Goal: Information Seeking & Learning: Compare options

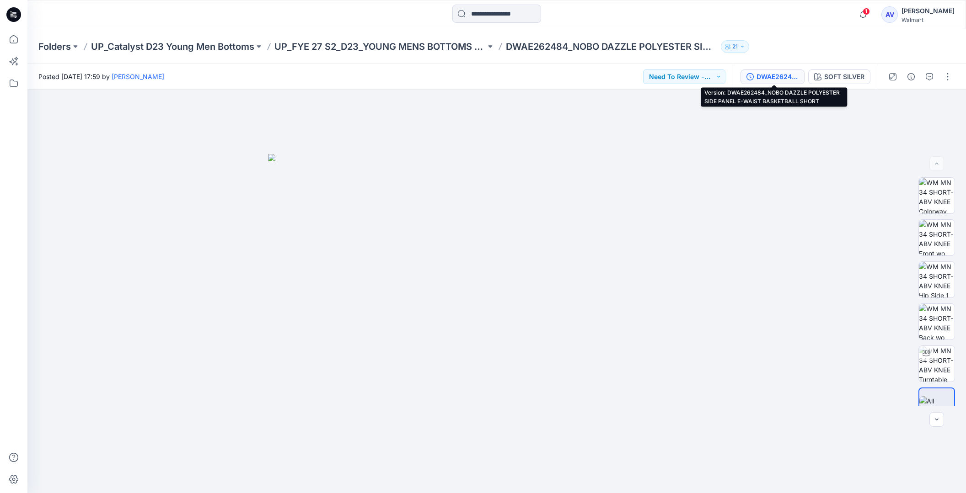
click at [786, 79] on div "DWAE262484_NOBO DAZZLE POLYESTER SIDE PANEL E-WAIST BASKETBALL SHORT" at bounding box center [777, 77] width 42 height 10
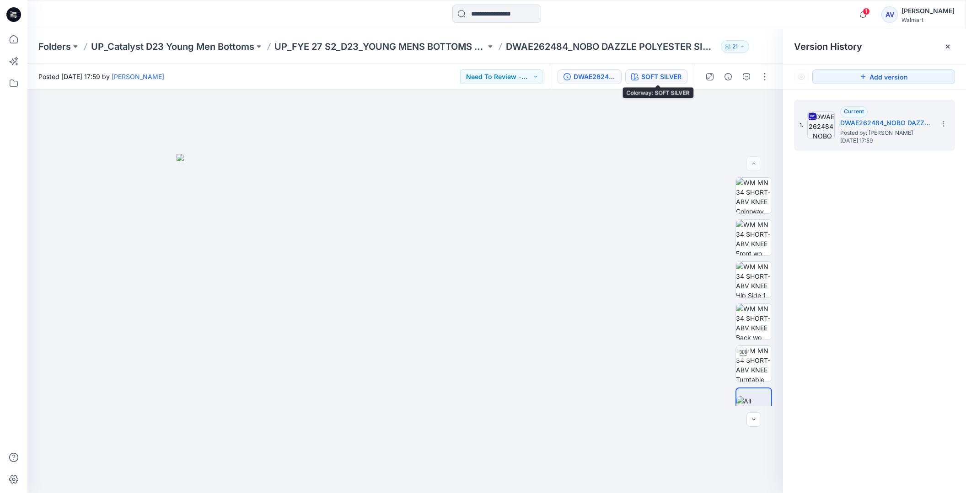
click at [671, 78] on div "SOFT SILVER" at bounding box center [661, 77] width 40 height 10
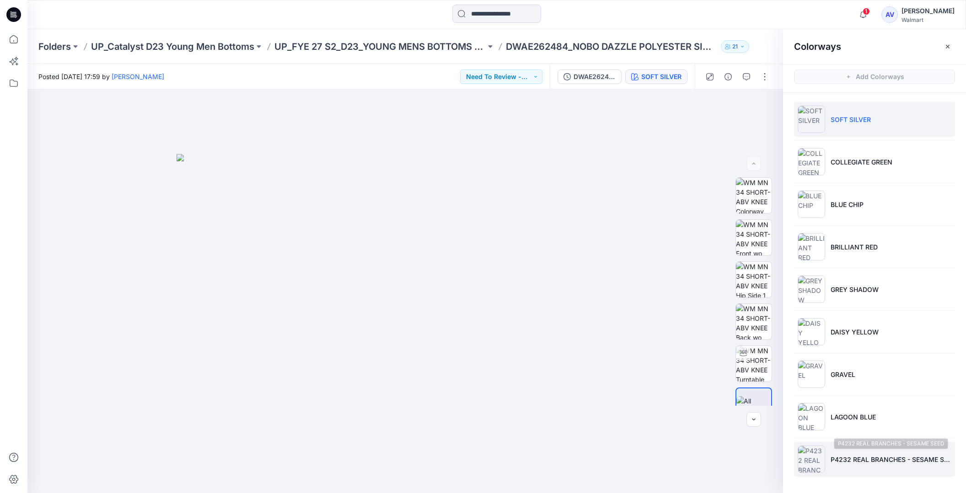
click at [863, 455] on p "P4232 REAL BRANCHES - SESAME SEED" at bounding box center [890, 460] width 121 height 10
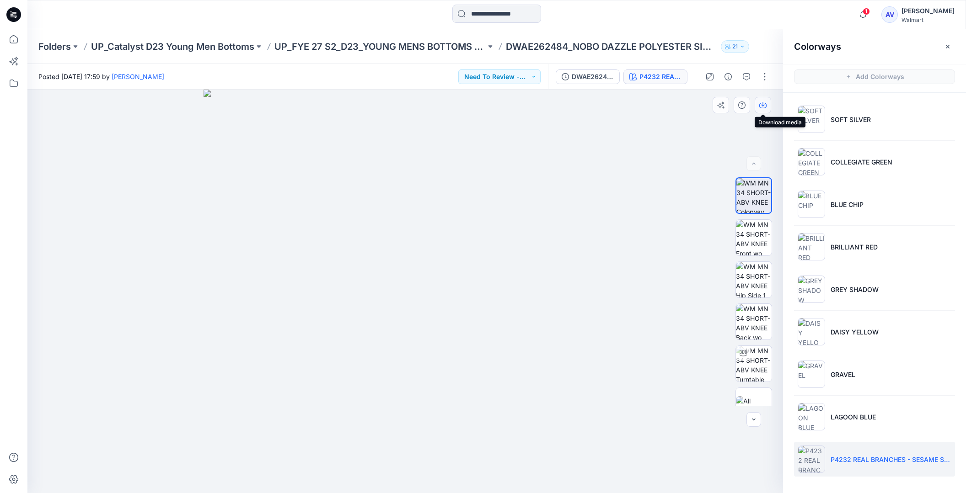
click at [769, 104] on button "button" at bounding box center [762, 105] width 16 height 16
click at [762, 232] on img at bounding box center [754, 238] width 36 height 36
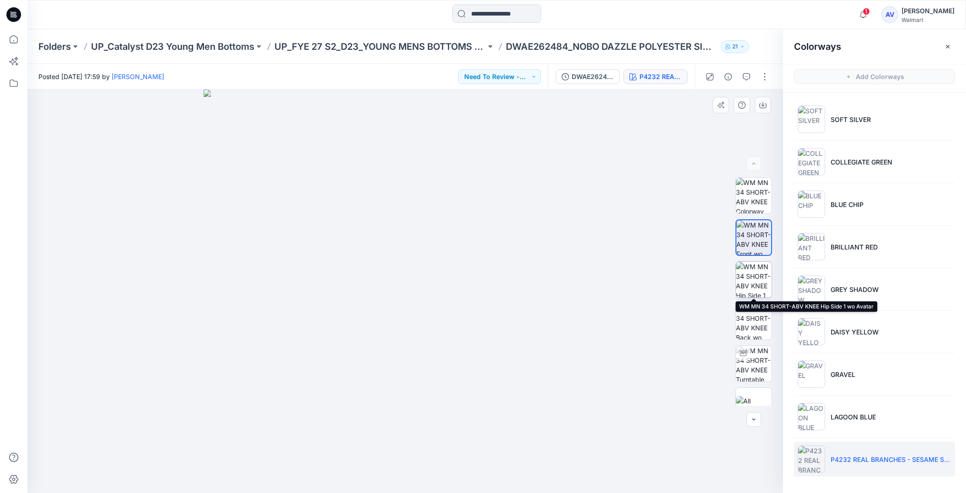
click at [746, 272] on img at bounding box center [754, 280] width 36 height 36
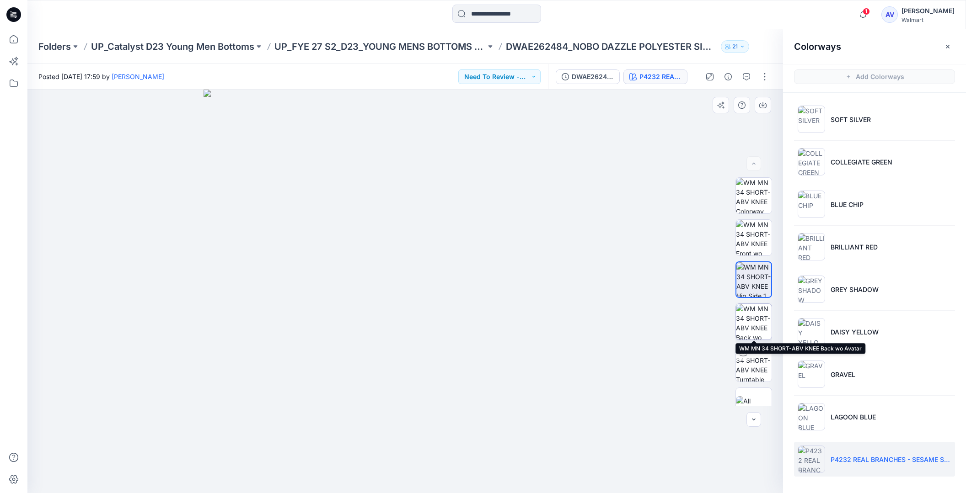
click at [763, 333] on img at bounding box center [754, 322] width 36 height 36
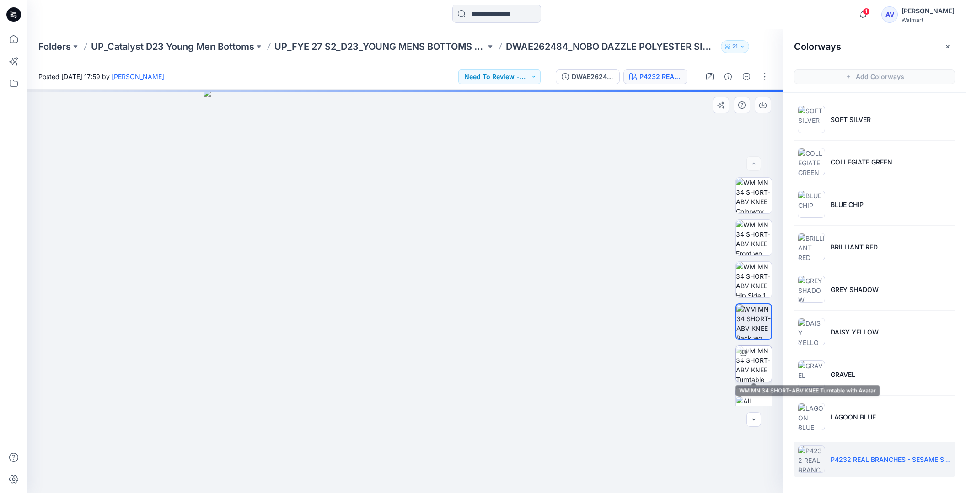
click at [759, 365] on img at bounding box center [754, 364] width 36 height 36
drag, startPoint x: 554, startPoint y: 308, endPoint x: 488, endPoint y: 311, distance: 65.9
click at [491, 311] on img at bounding box center [405, 262] width 523 height 460
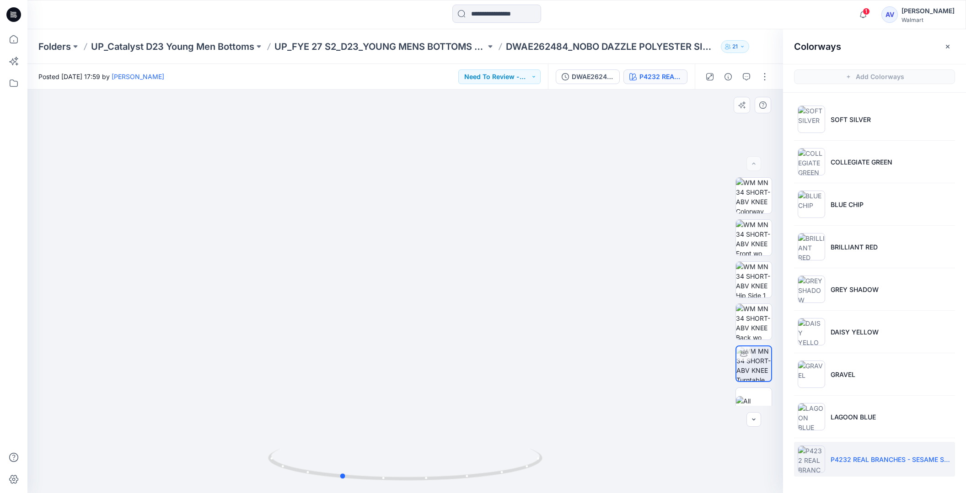
drag, startPoint x: 405, startPoint y: 480, endPoint x: 339, endPoint y: 427, distance: 84.2
click at [339, 427] on div at bounding box center [404, 292] width 755 height 404
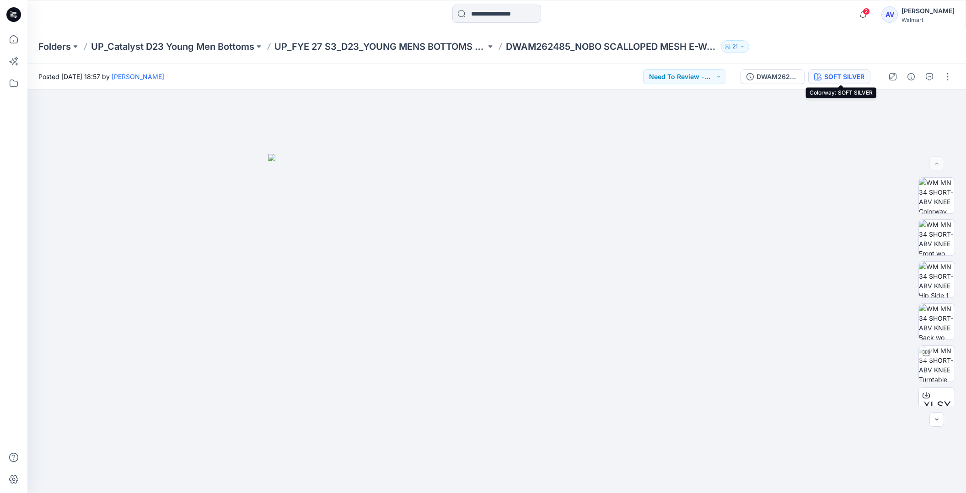
click at [831, 73] on div "SOFT SILVER" at bounding box center [844, 77] width 40 height 10
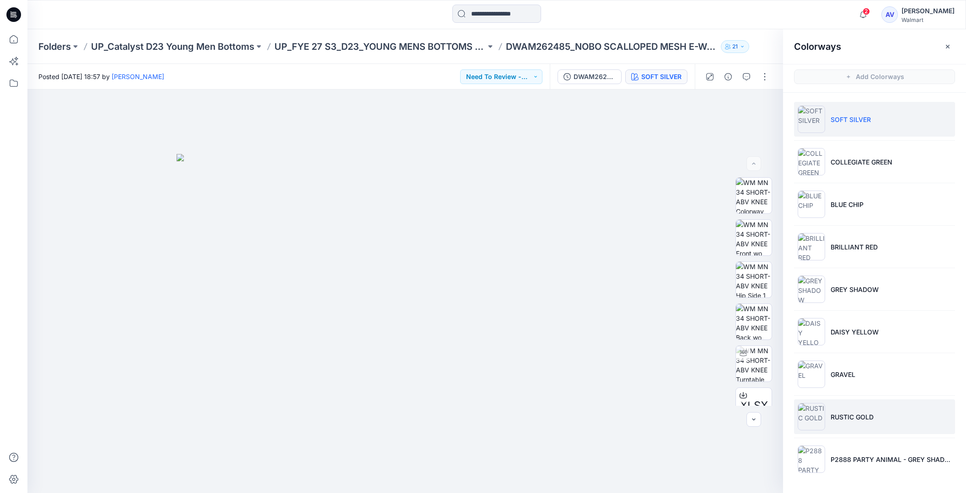
click at [848, 416] on p "RUSTIC GOLD" at bounding box center [851, 417] width 43 height 10
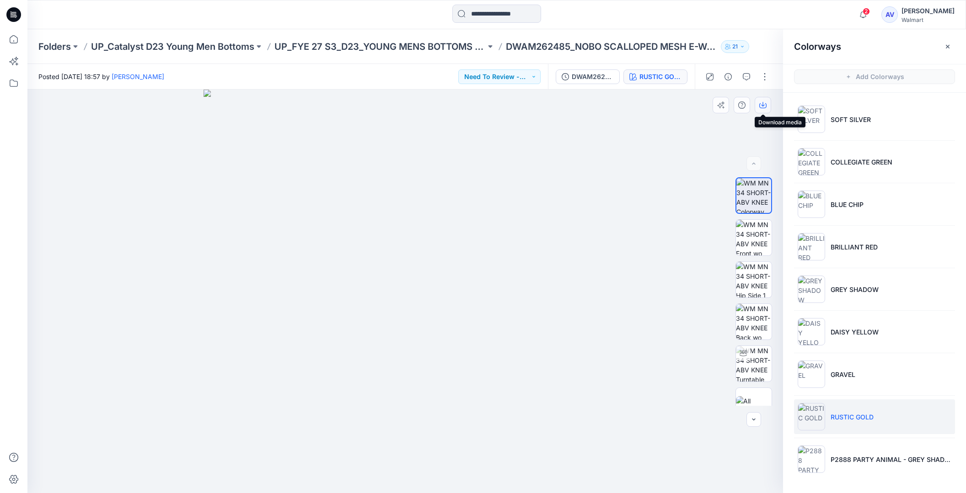
click at [768, 99] on button "button" at bounding box center [762, 105] width 16 height 16
click at [886, 468] on li "P2888 PARTY ANIMAL - GREY SHADOW" at bounding box center [874, 459] width 161 height 35
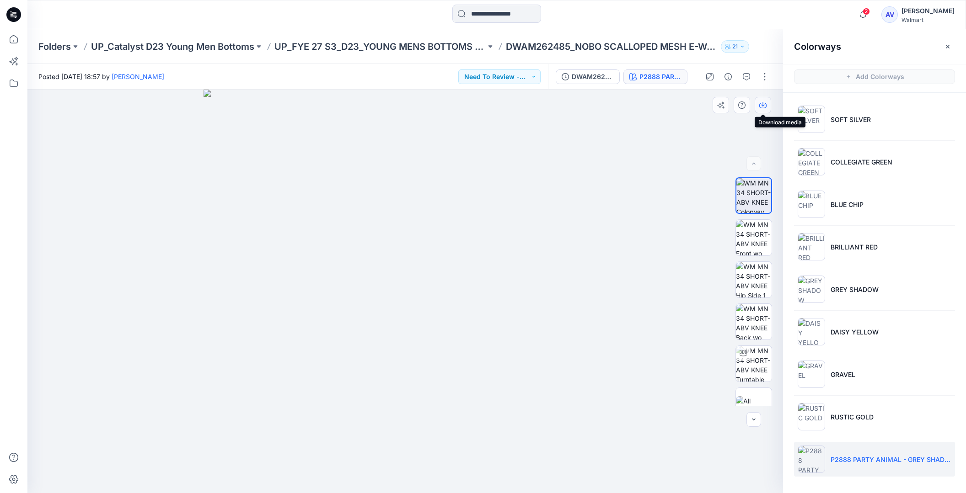
click at [766, 101] on icon "button" at bounding box center [762, 104] width 7 height 7
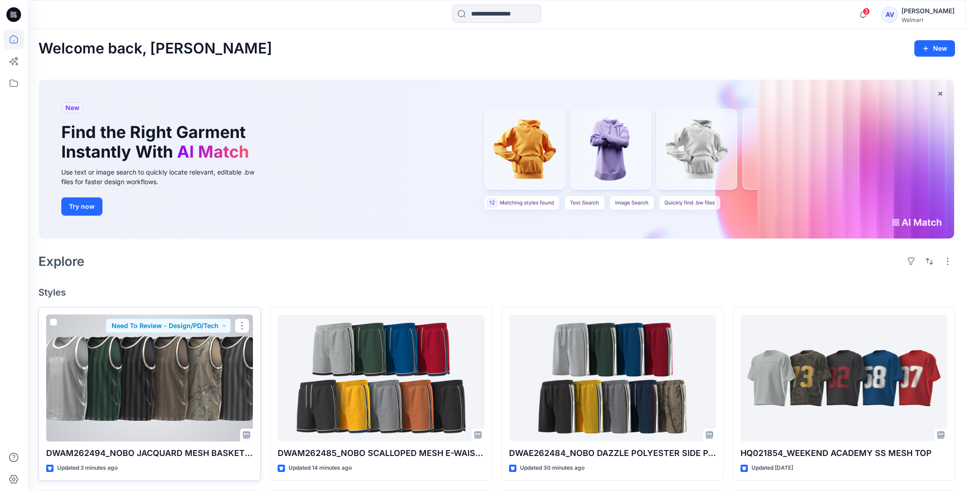
click at [176, 393] on div at bounding box center [149, 378] width 207 height 127
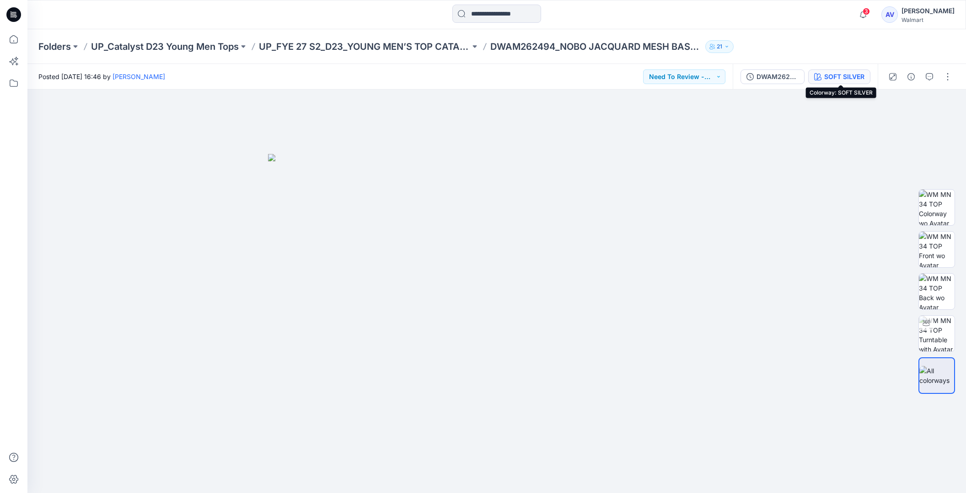
click at [844, 74] on div "SOFT SILVER" at bounding box center [844, 77] width 40 height 10
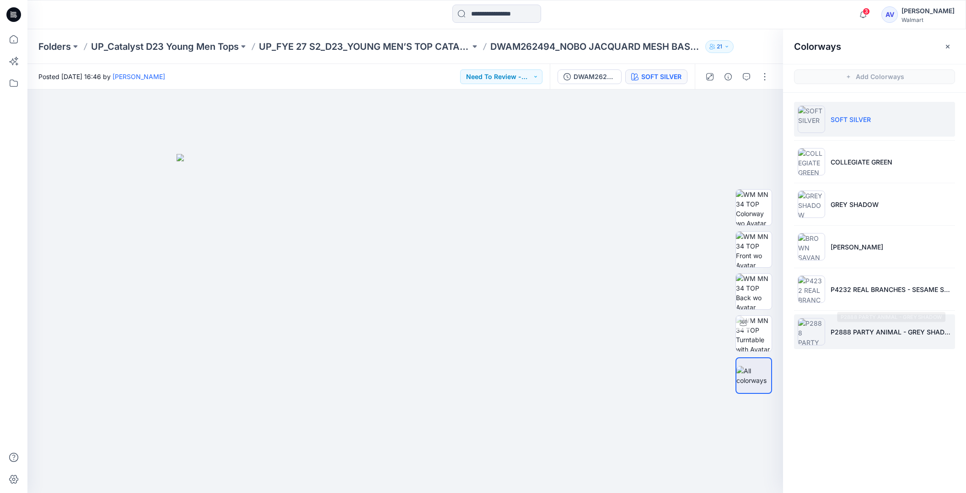
click at [894, 331] on p "P2888 PARTY ANIMAL - GREY SHADOW" at bounding box center [890, 332] width 121 height 10
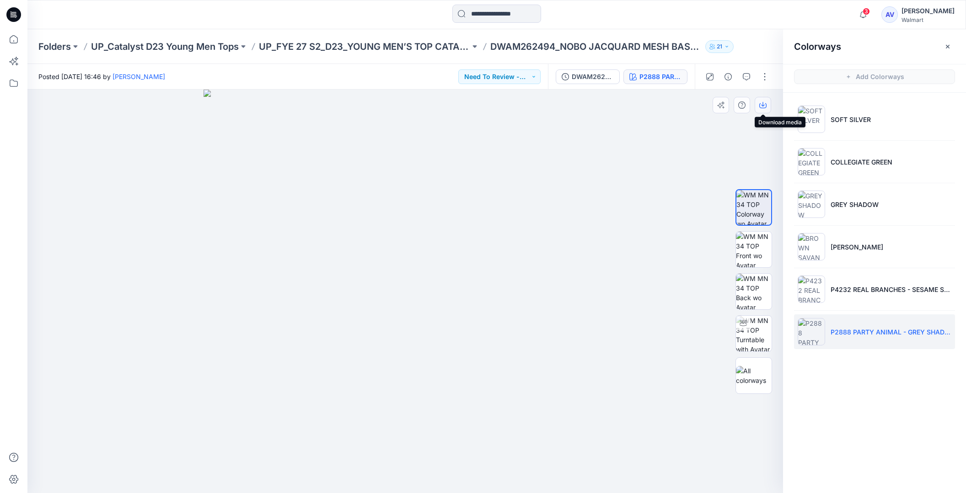
click at [762, 108] on icon "button" at bounding box center [762, 105] width 7 height 5
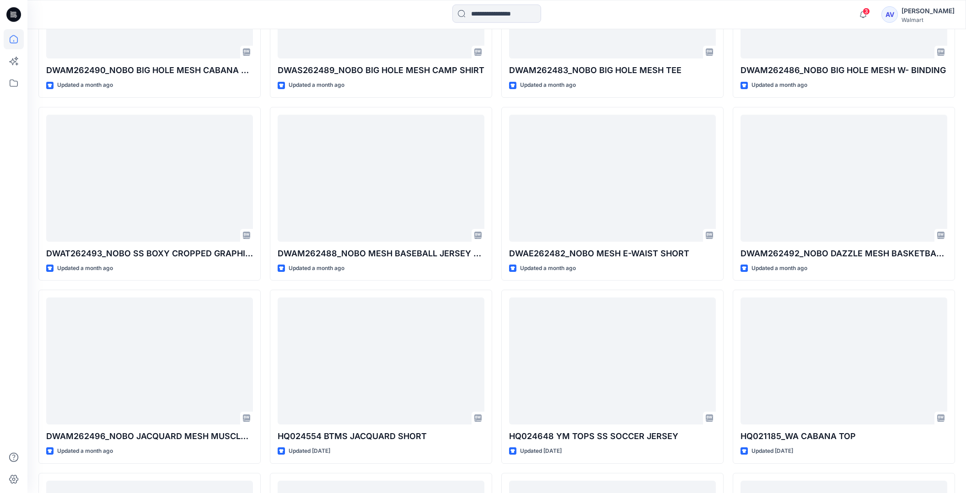
scroll to position [1299, 0]
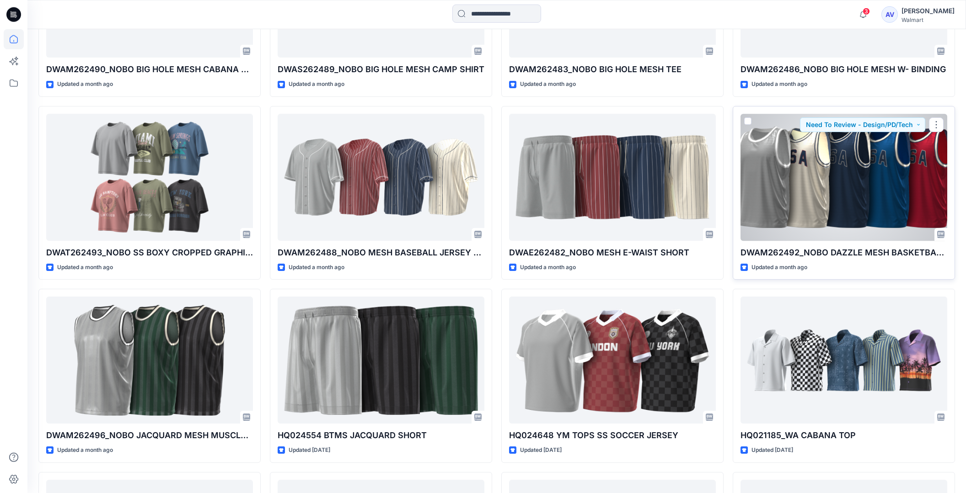
click at [889, 224] on div at bounding box center [843, 177] width 207 height 127
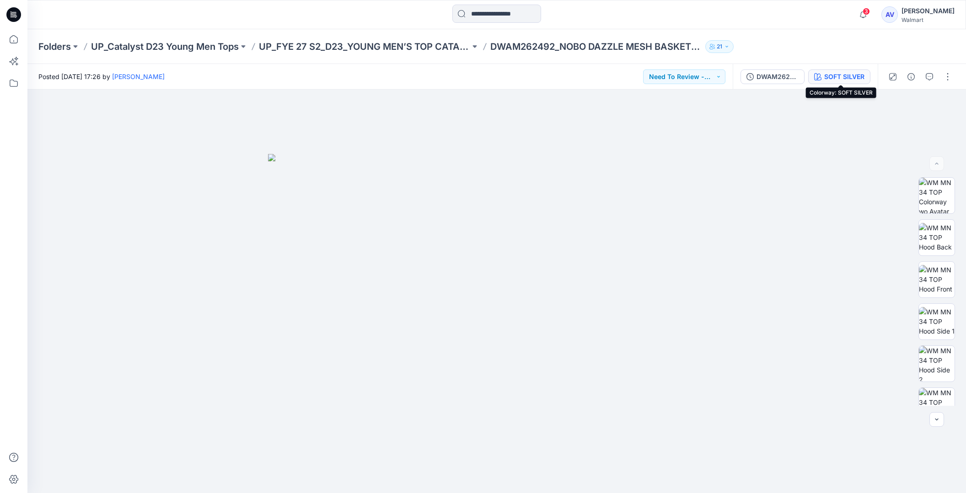
click at [845, 77] on div "SOFT SILVER" at bounding box center [844, 77] width 40 height 10
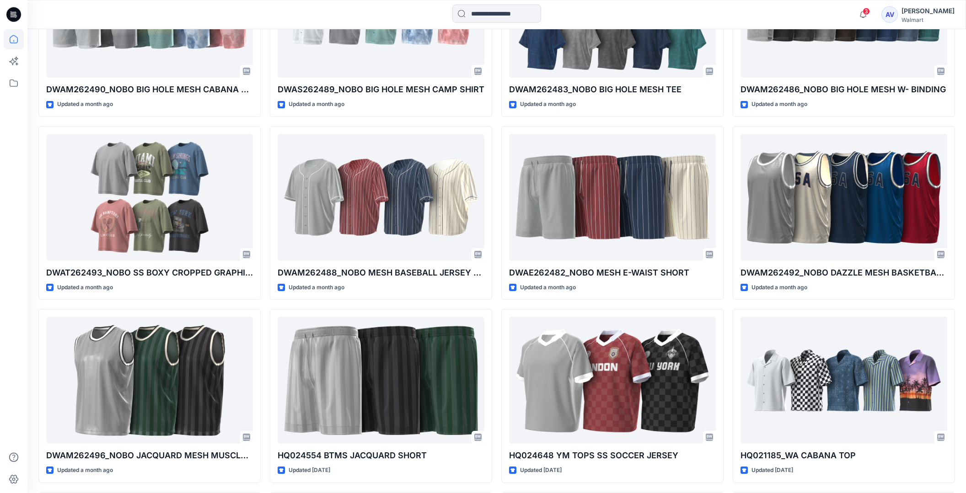
scroll to position [1310, 0]
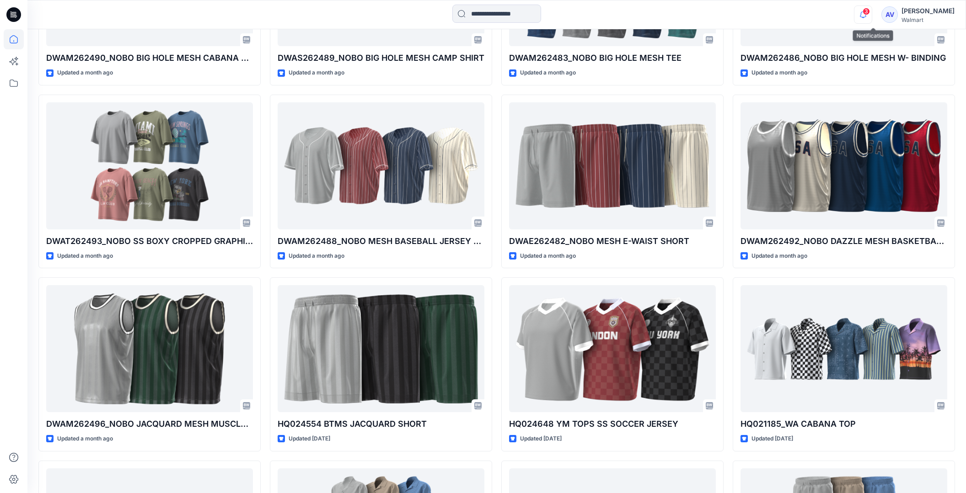
click at [871, 12] on icon "button" at bounding box center [862, 14] width 17 height 18
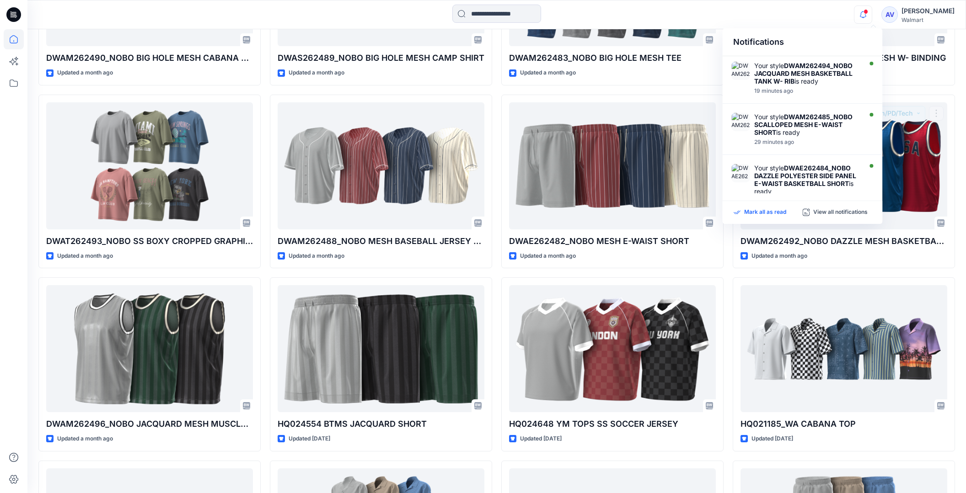
click at [768, 213] on p "Mark all as read" at bounding box center [765, 212] width 42 height 8
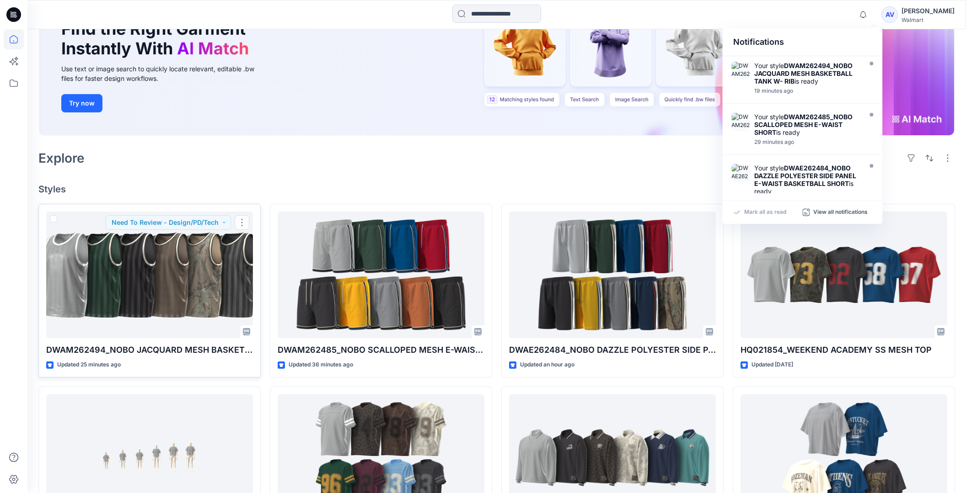
scroll to position [0, 0]
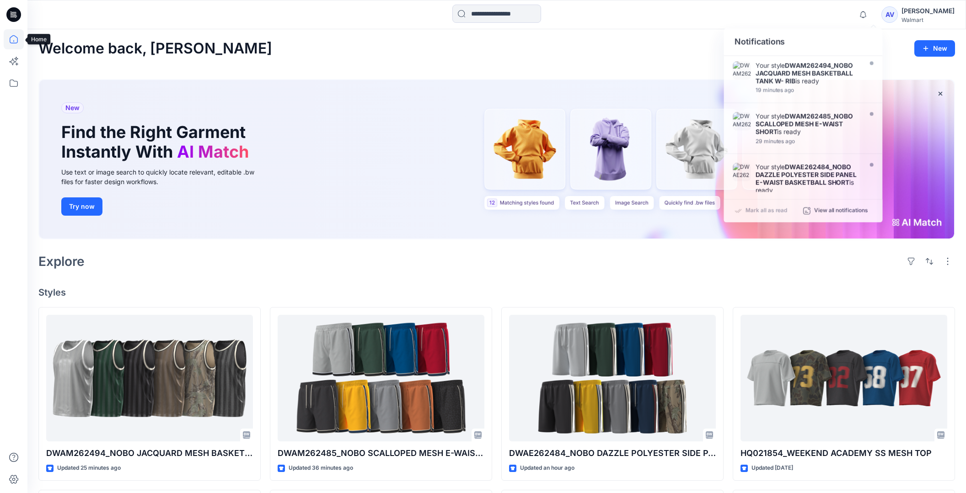
click at [9, 33] on icon at bounding box center [14, 39] width 20 height 20
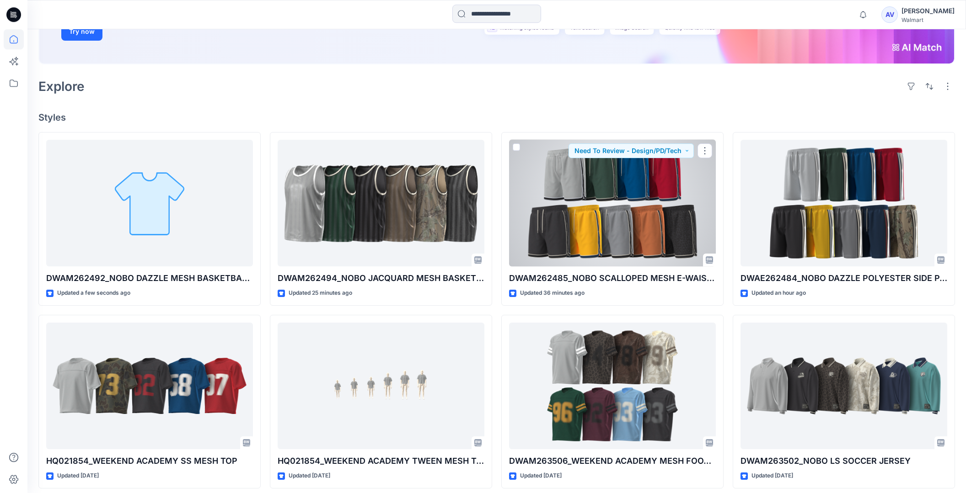
scroll to position [193, 0]
